Goal: Information Seeking & Learning: Understand process/instructions

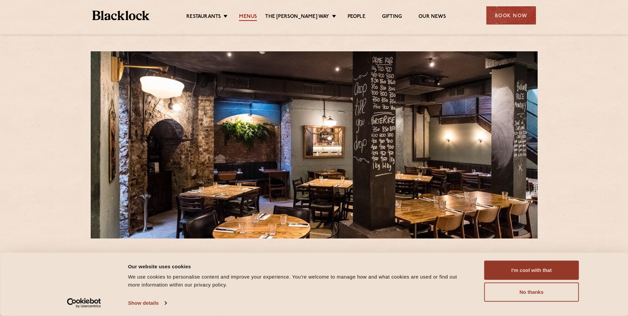
click at [253, 17] on link "Menus" at bounding box center [248, 17] width 18 height 7
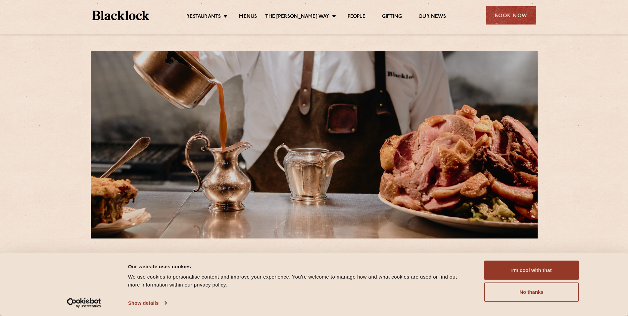
drag, startPoint x: 516, startPoint y: 290, endPoint x: 491, endPoint y: 260, distance: 38.8
click at [515, 288] on button "No thanks" at bounding box center [532, 292] width 95 height 19
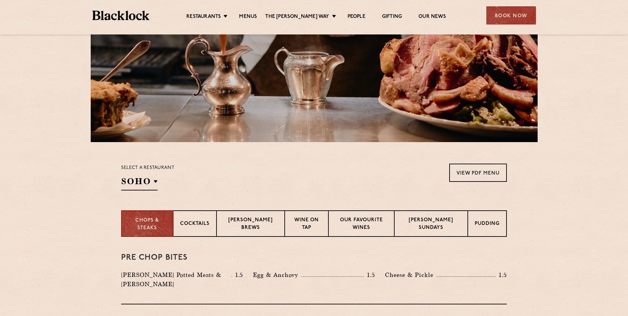
scroll to position [99, 0]
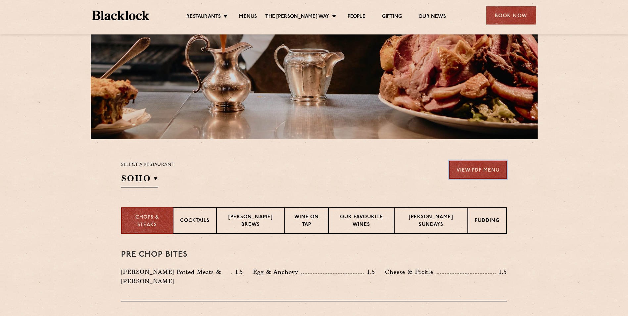
drag, startPoint x: 493, startPoint y: 173, endPoint x: 482, endPoint y: 168, distance: 12.0
click at [493, 173] on link "View PDF Menu" at bounding box center [478, 170] width 58 height 18
